Goal: Task Accomplishment & Management: Use online tool/utility

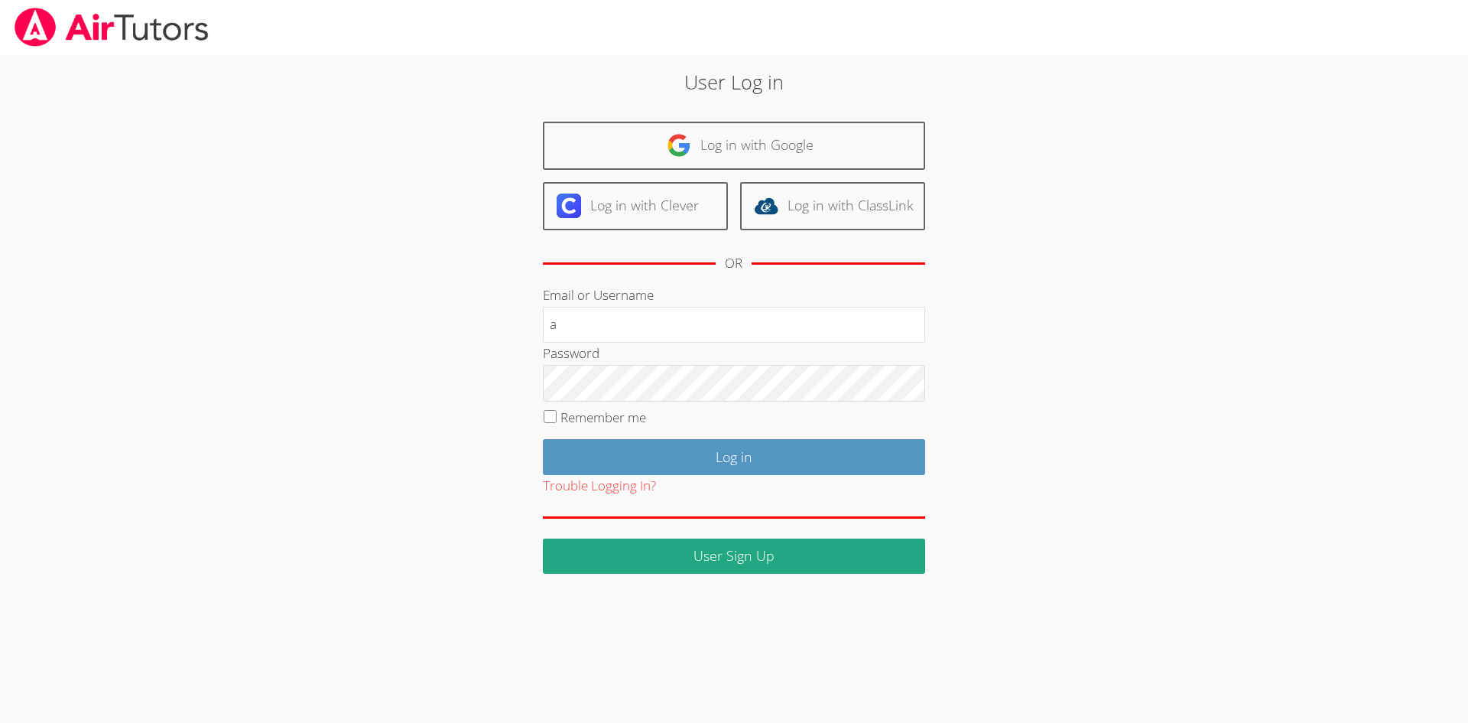
type input "ayoon123"
click at [664, 401] on fieldset "Remember me" at bounding box center [734, 420] width 382 height 38
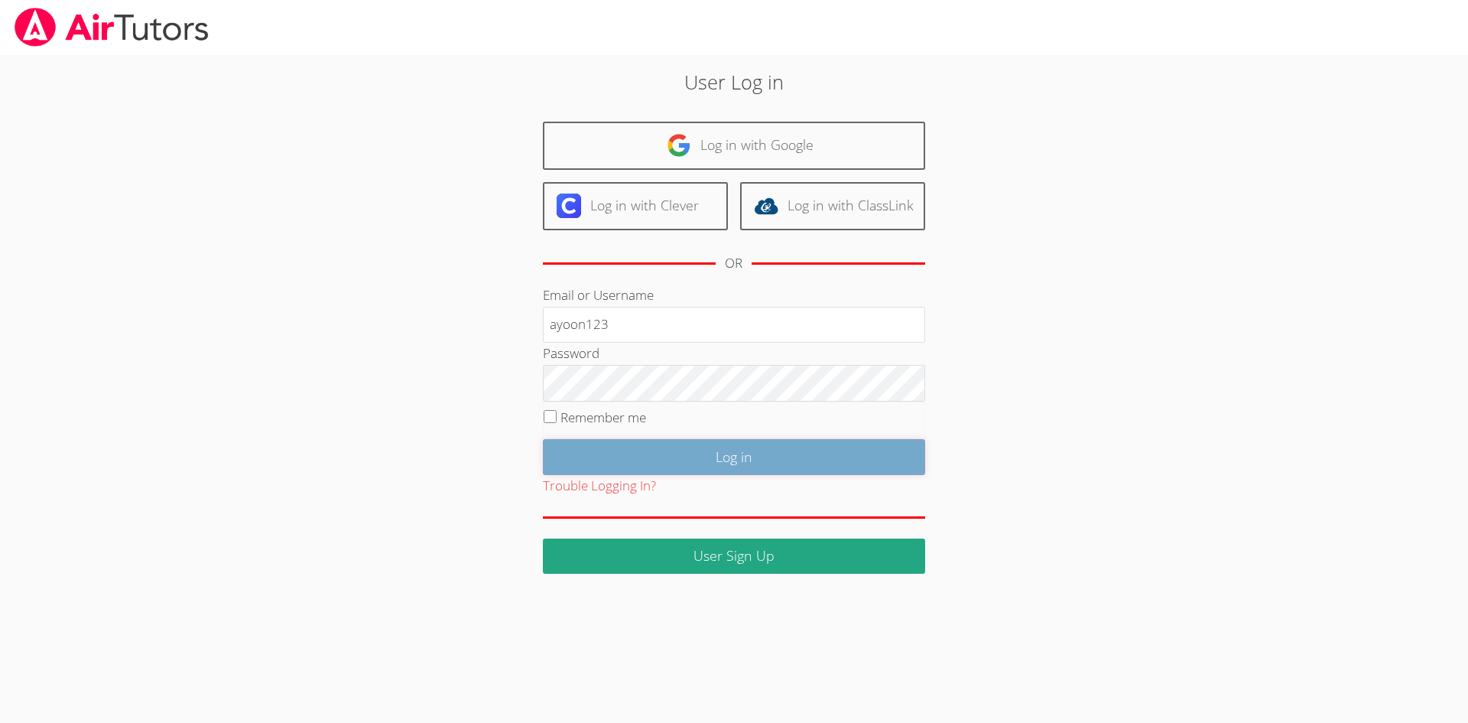
click at [712, 473] on input "Log in" at bounding box center [734, 457] width 382 height 36
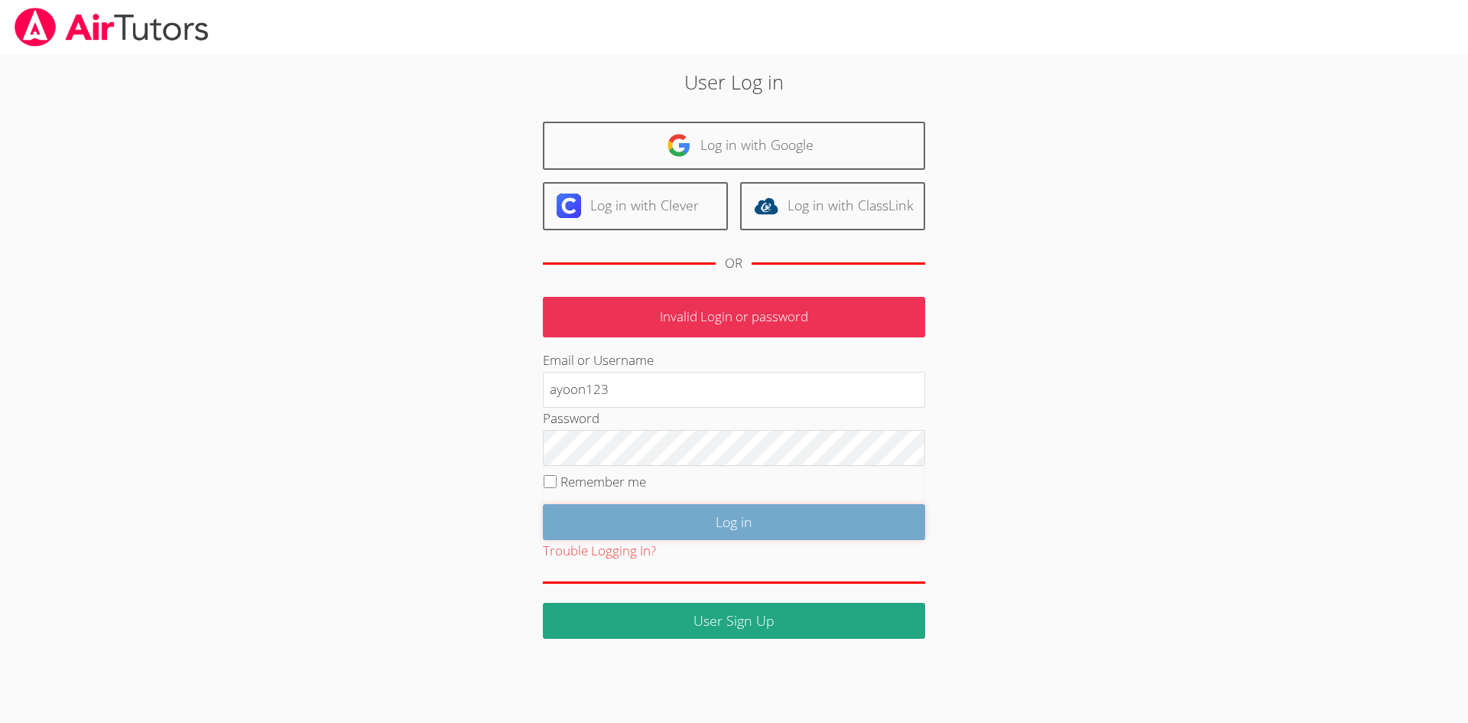
click at [703, 534] on input "Log in" at bounding box center [734, 522] width 382 height 36
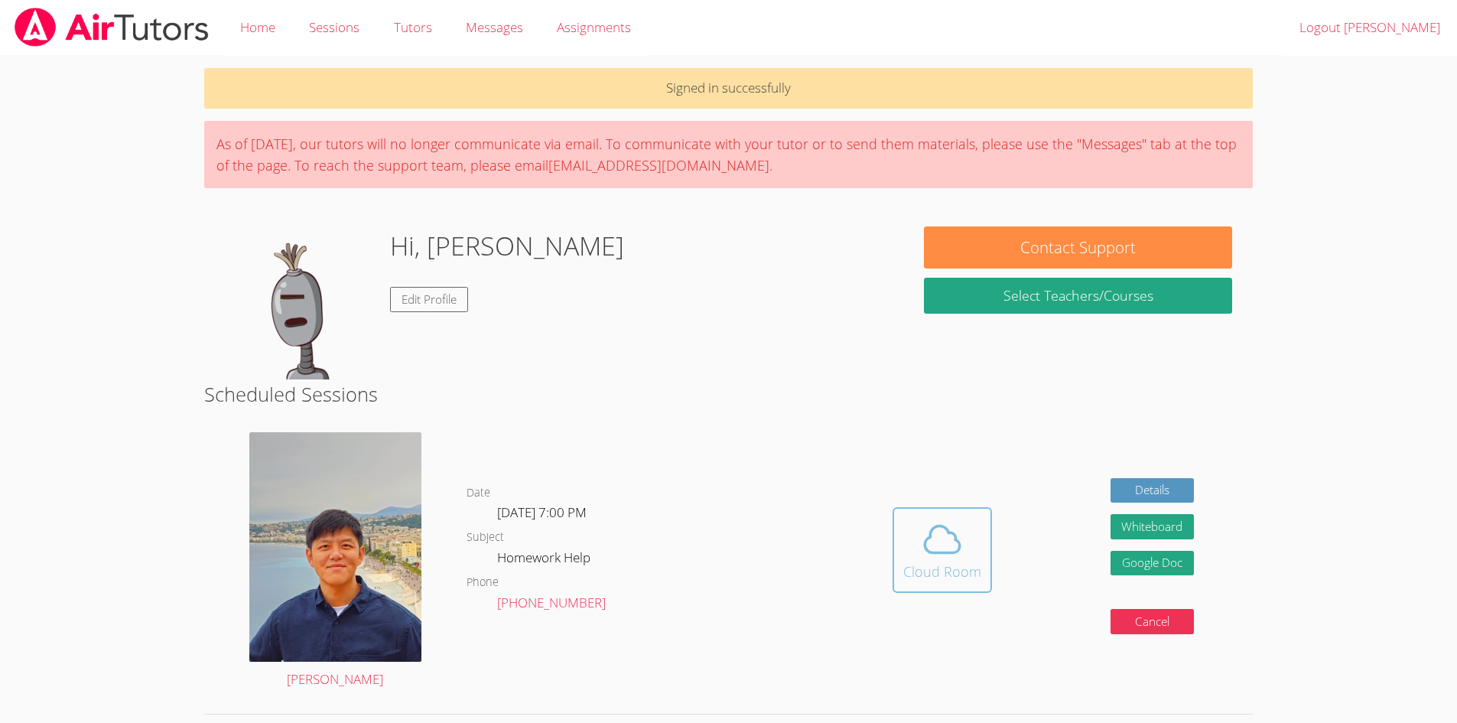
click at [933, 552] on icon at bounding box center [941, 539] width 35 height 27
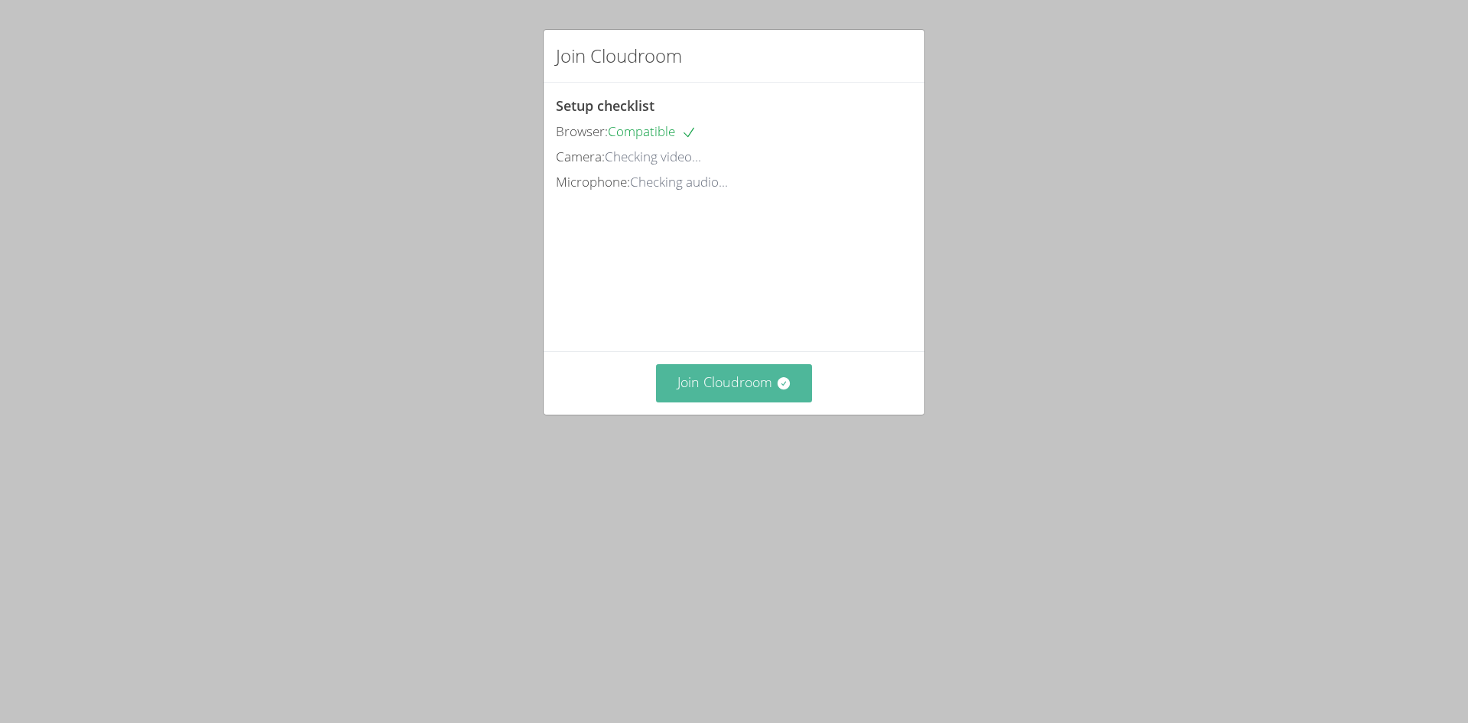
click at [756, 401] on button "Join Cloudroom" at bounding box center [734, 382] width 157 height 37
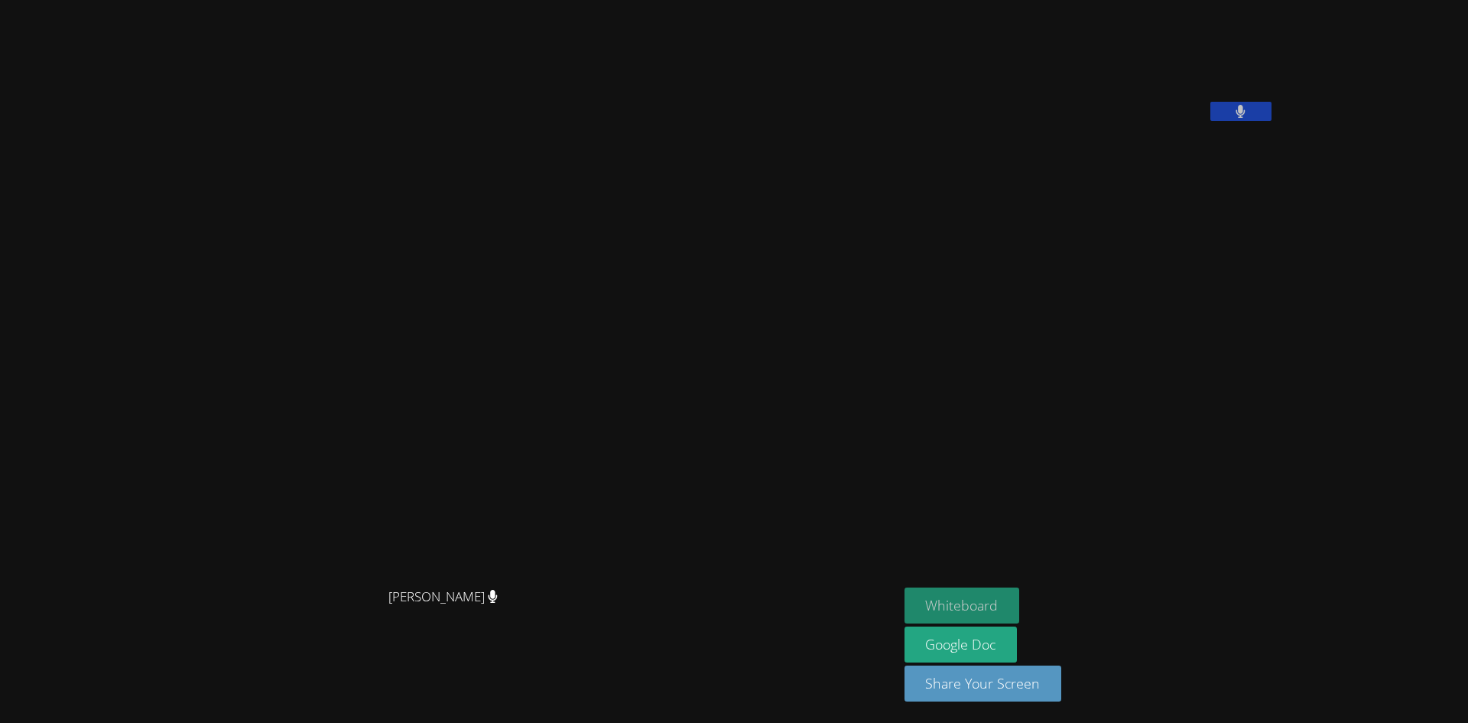
click at [1020, 599] on button "Whiteboard" at bounding box center [962, 605] width 115 height 36
